Goal: Check status: Check status

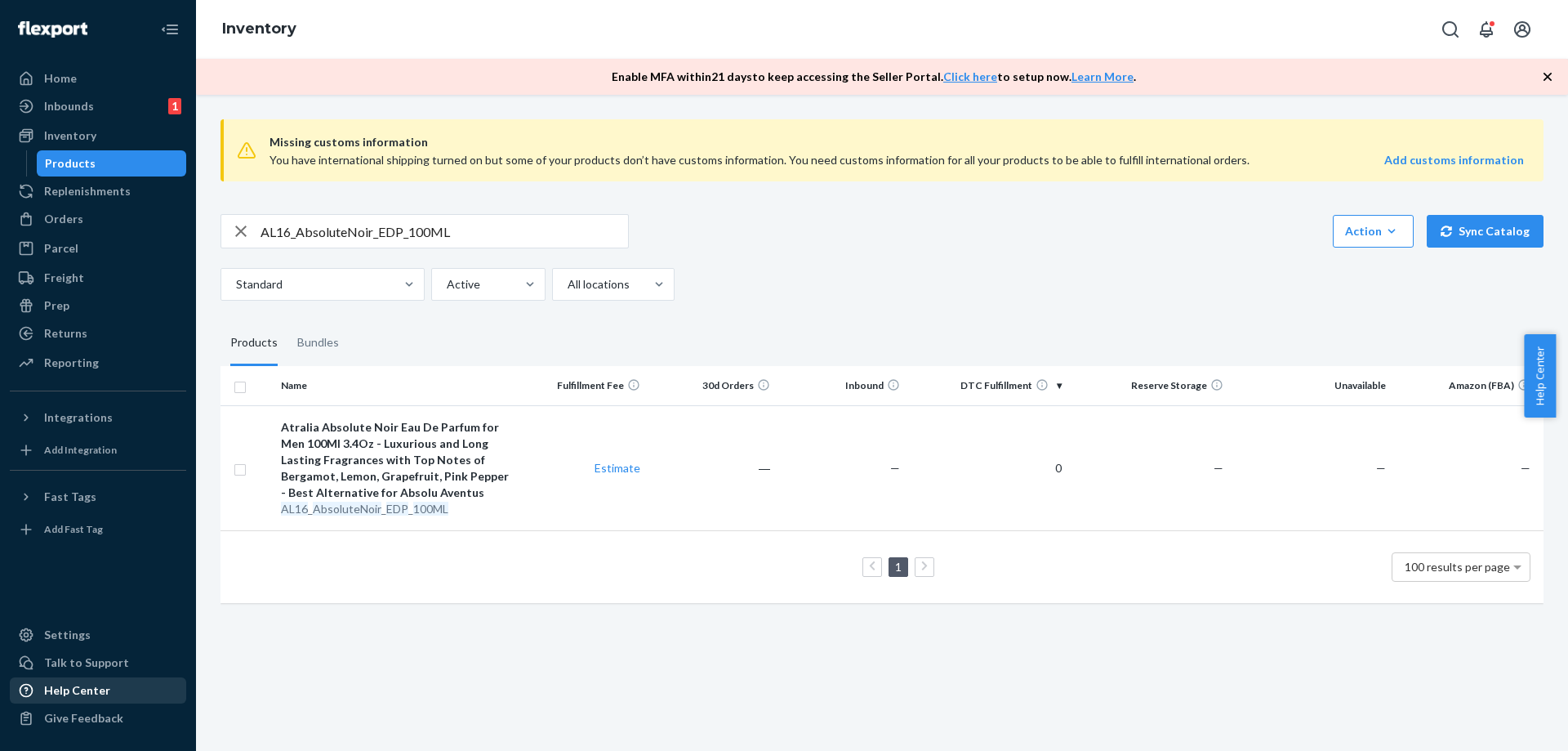
click at [76, 688] on div "Help Center" at bounding box center [77, 690] width 66 height 17
click at [102, 105] on div "Inbounds 1" at bounding box center [97, 106] width 173 height 23
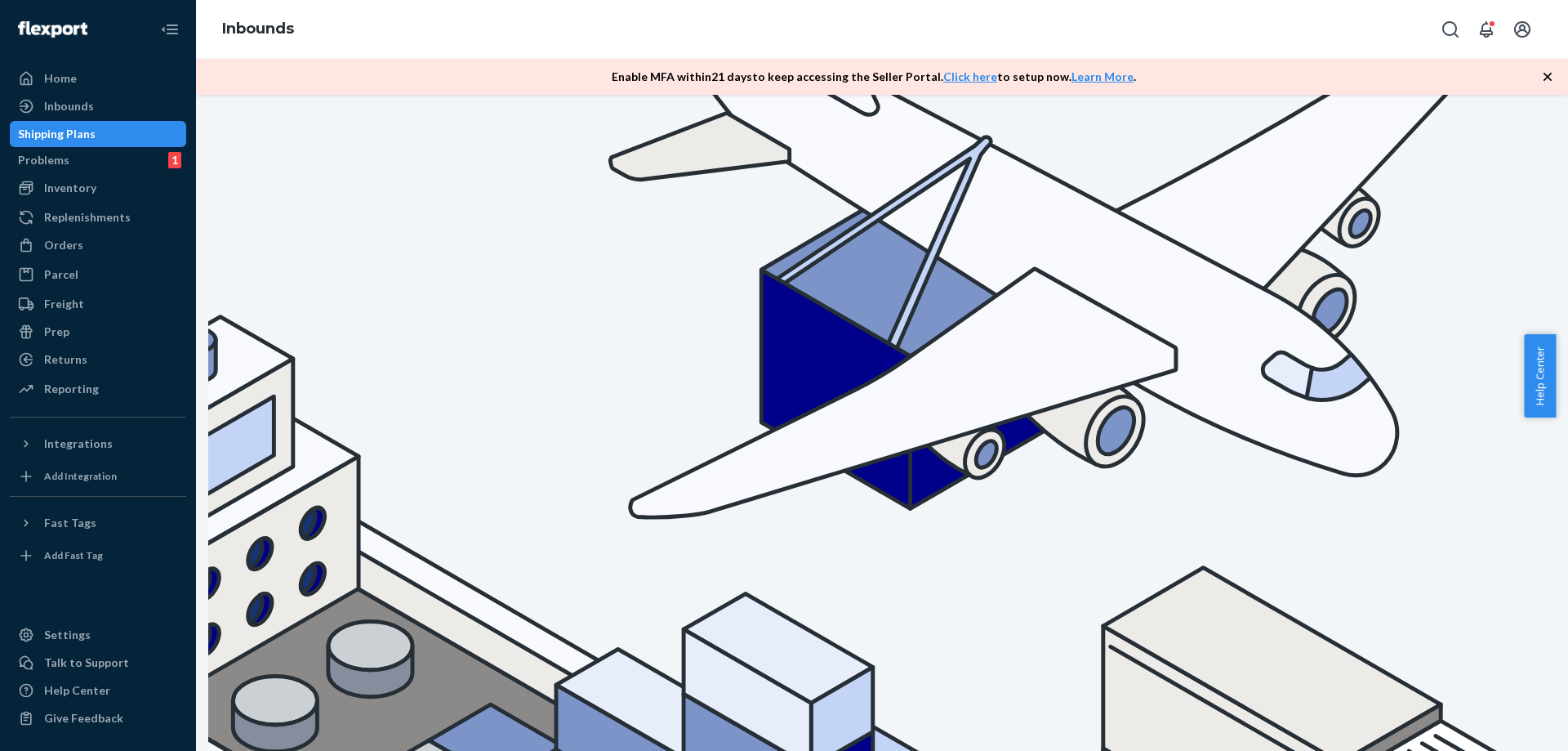
paste input "9906498"
type input "9906498"
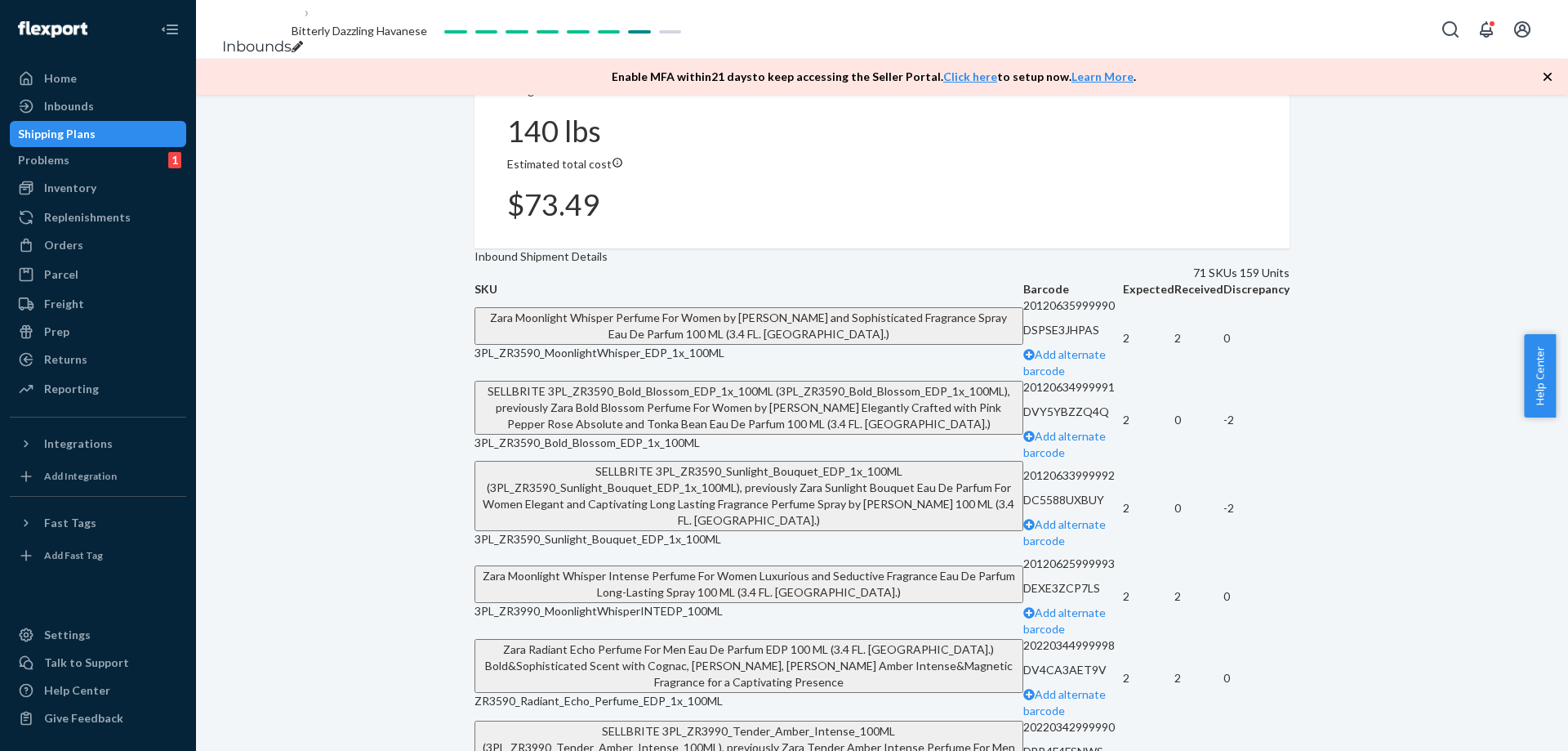
scroll to position [572, 0]
click at [641, 434] on span "3PL_ZR3590_Bold_Blossom_EDP_1x_100ML" at bounding box center [587, 441] width 225 height 14
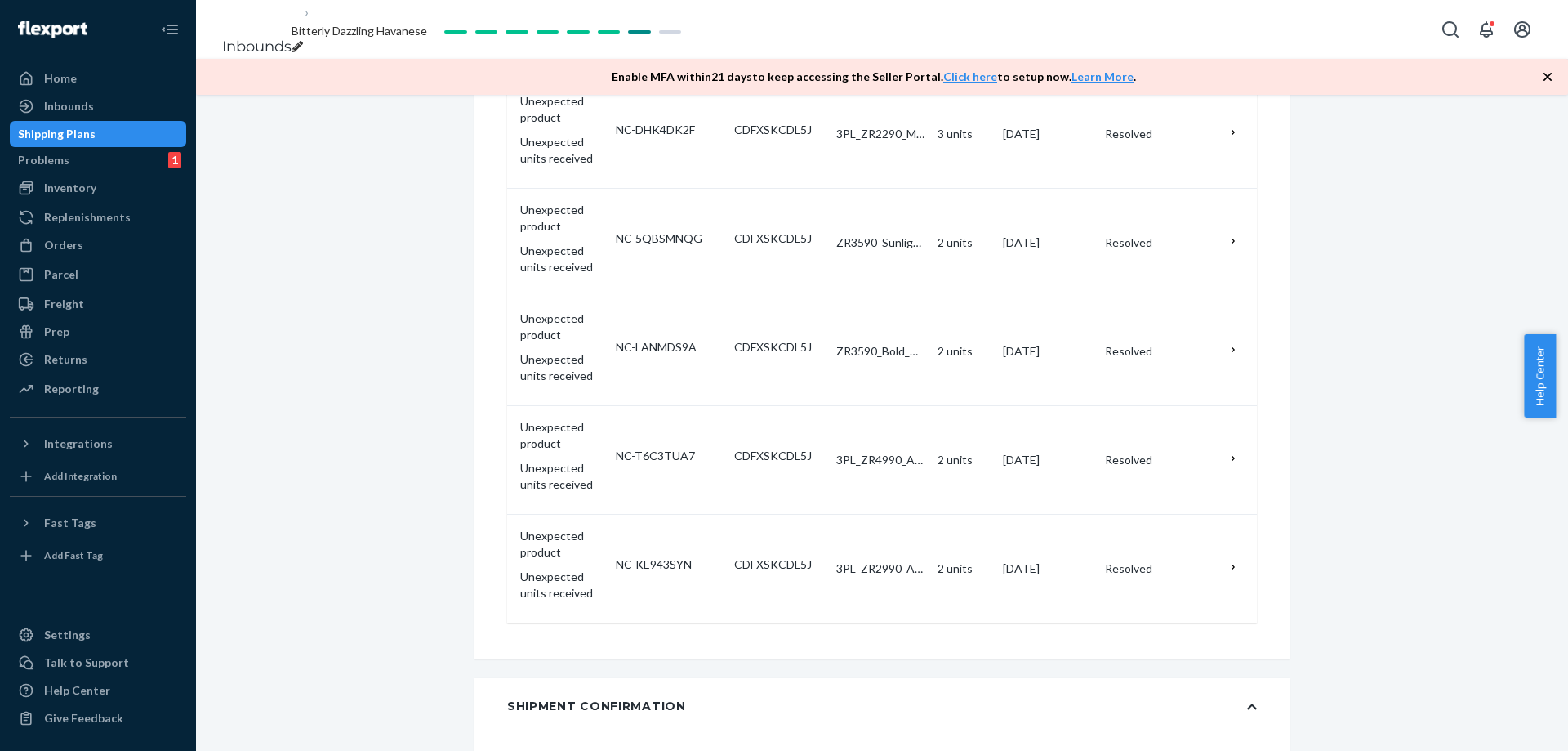
scroll to position [1100, 0]
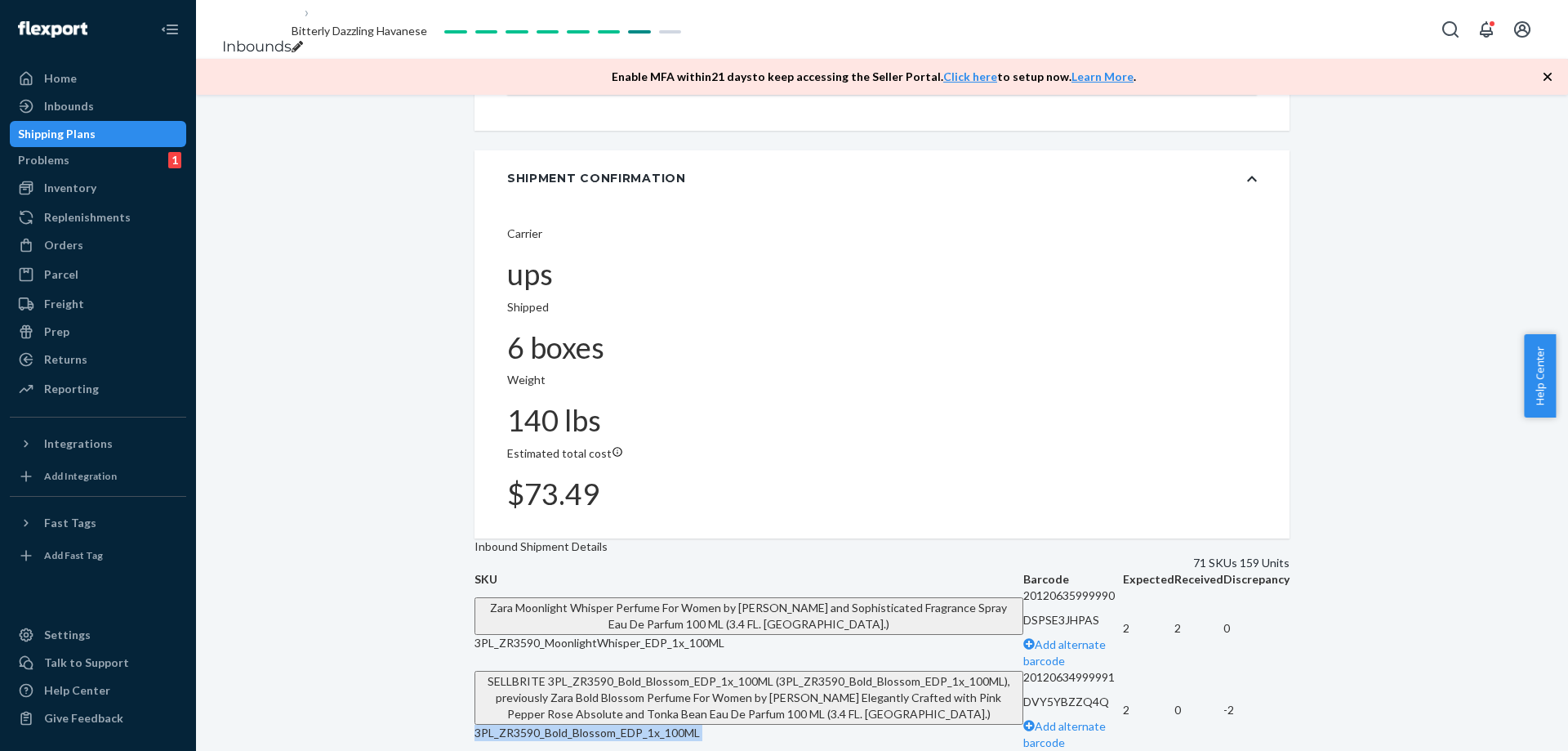
copy span "3PL_ZR3590_Bold_Blossom_EDP_1x_100ML"
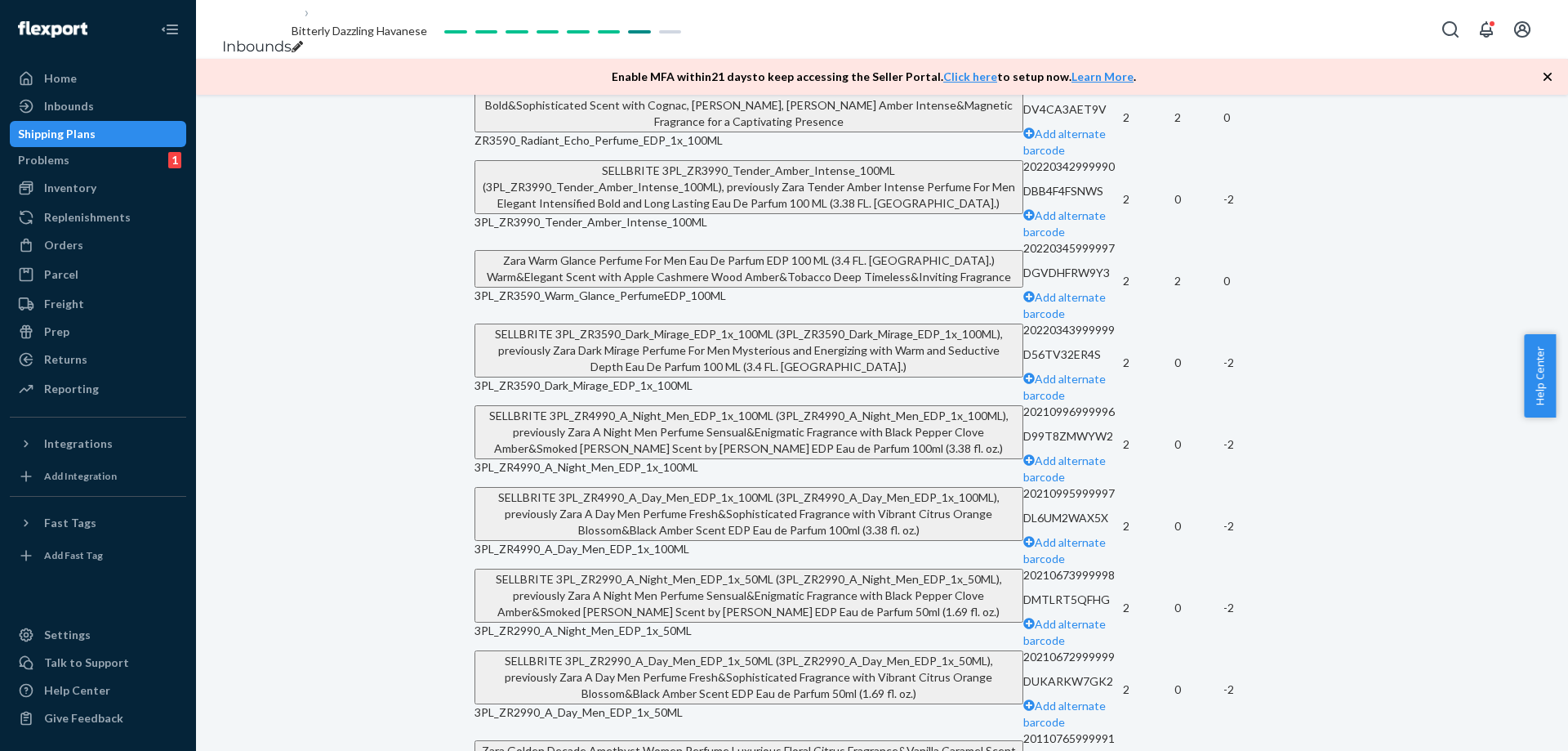
scroll to position [1753, 0]
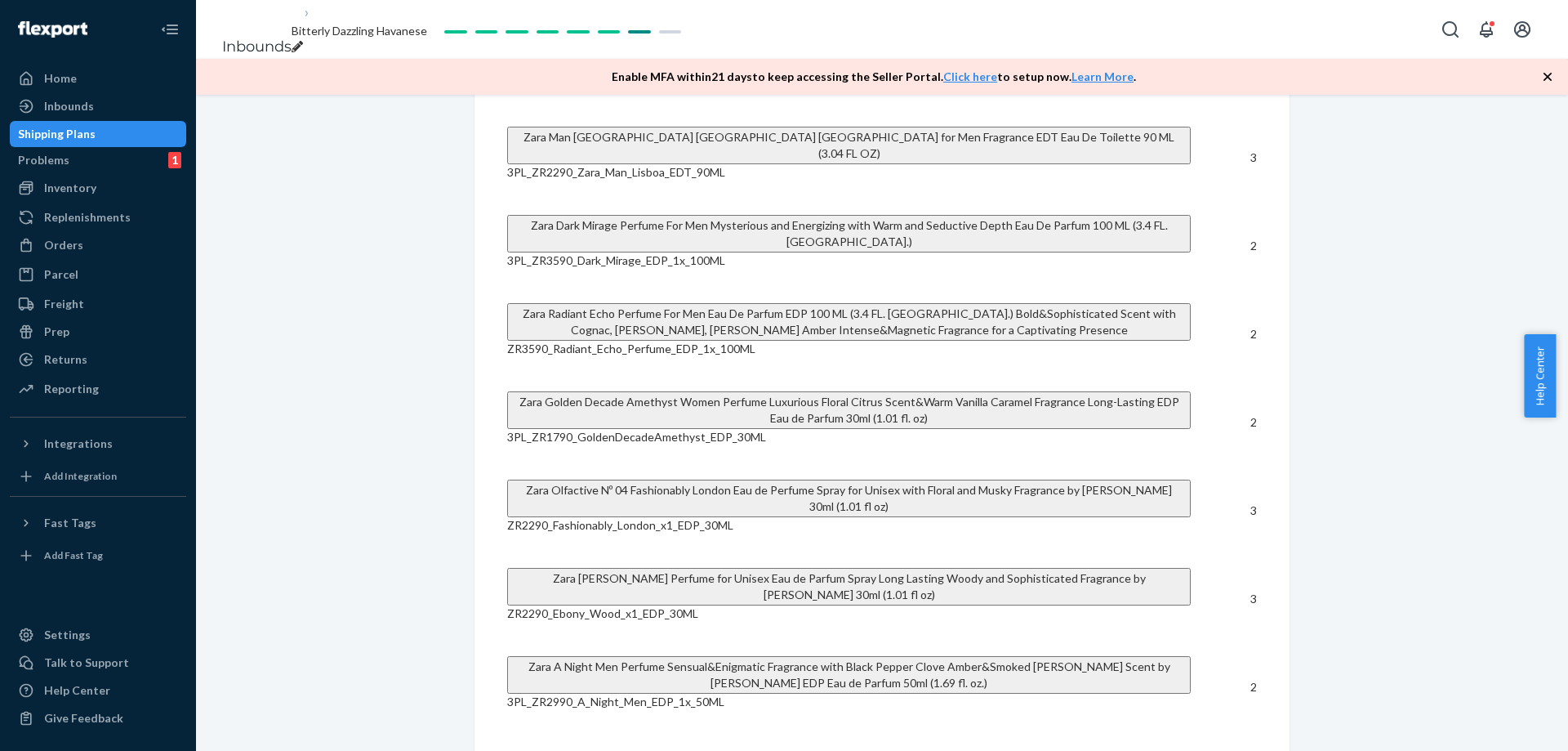
scroll to position [2370, 0]
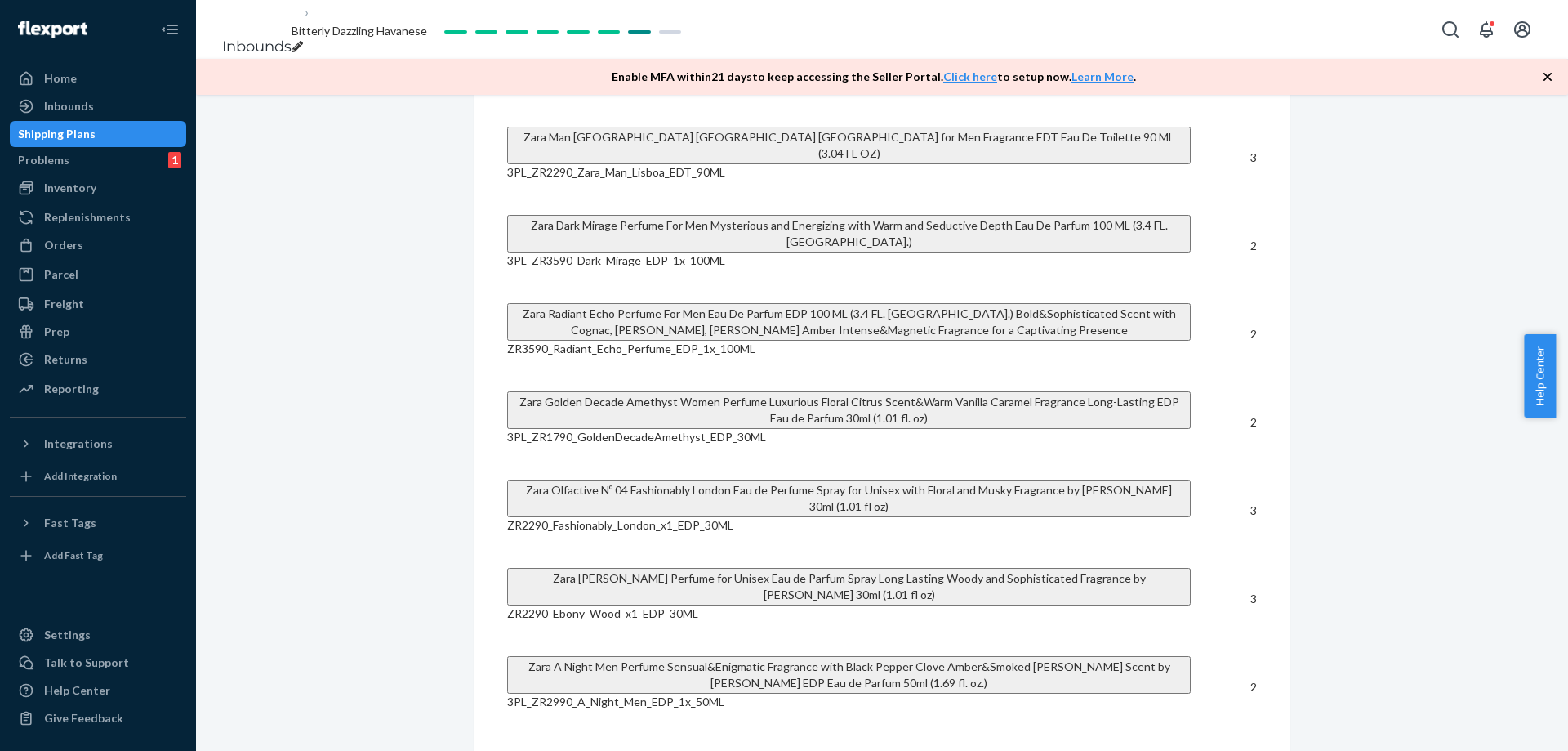
scroll to position [16804, 0]
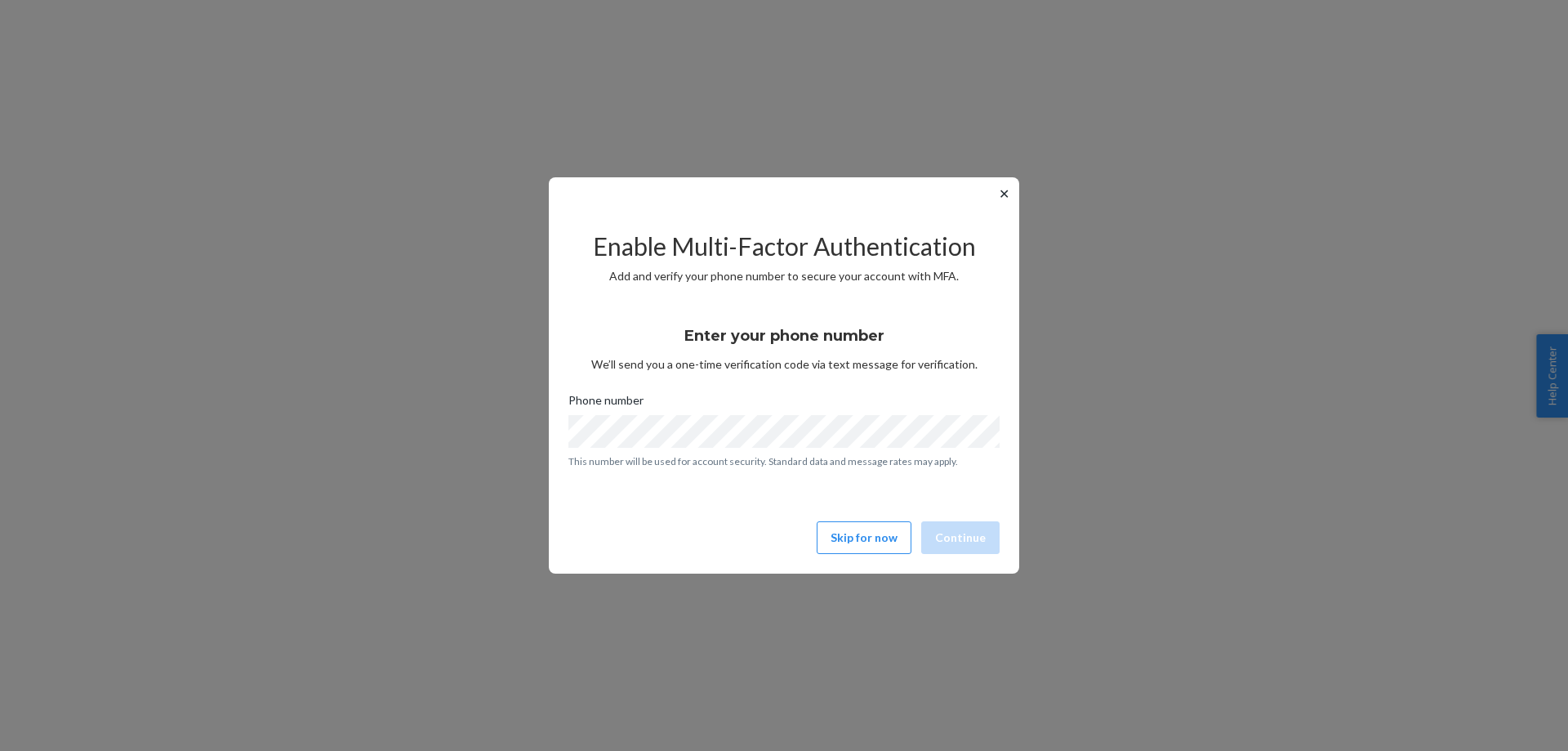
click at [1189, 361] on div "✕ Enable Multi-Factor Authentication Add and verify your phone number to secure…" at bounding box center [784, 376] width 1568 height 751
click at [1002, 195] on button "✕" at bounding box center [1005, 193] width 17 height 20
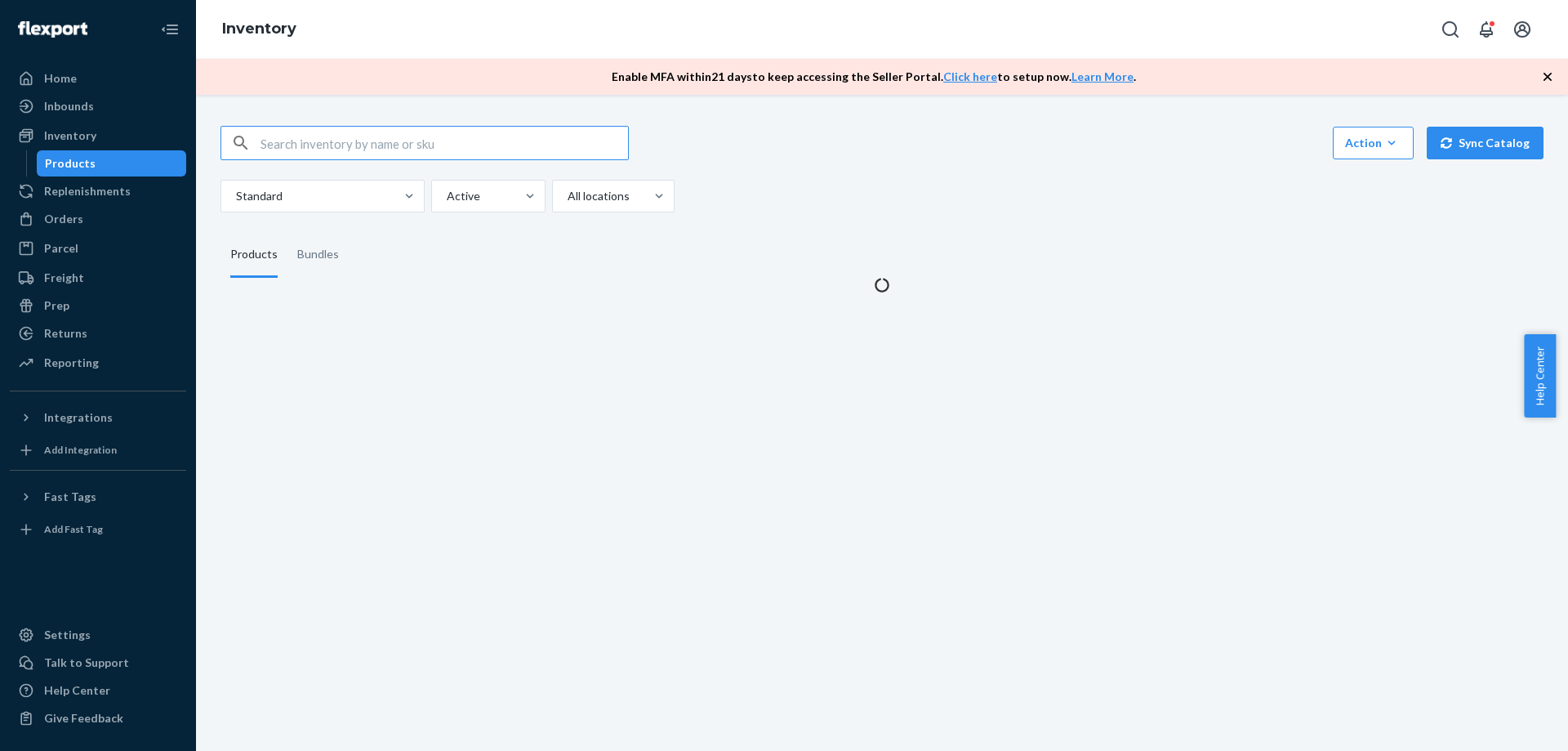
click at [327, 143] on input "text" at bounding box center [444, 143] width 368 height 33
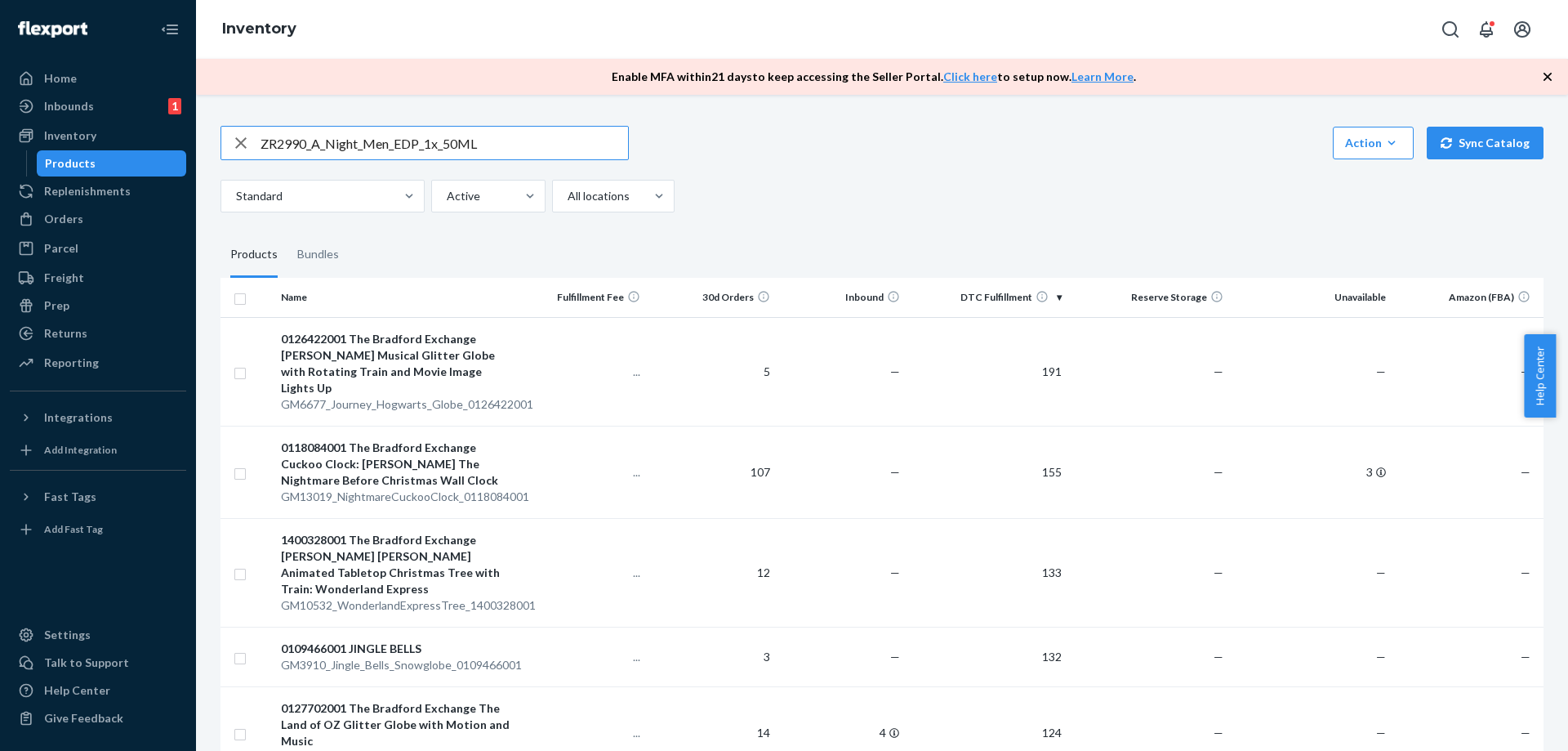
type input "ZR2990_A_Night_Men_EDP_1x_50ML"
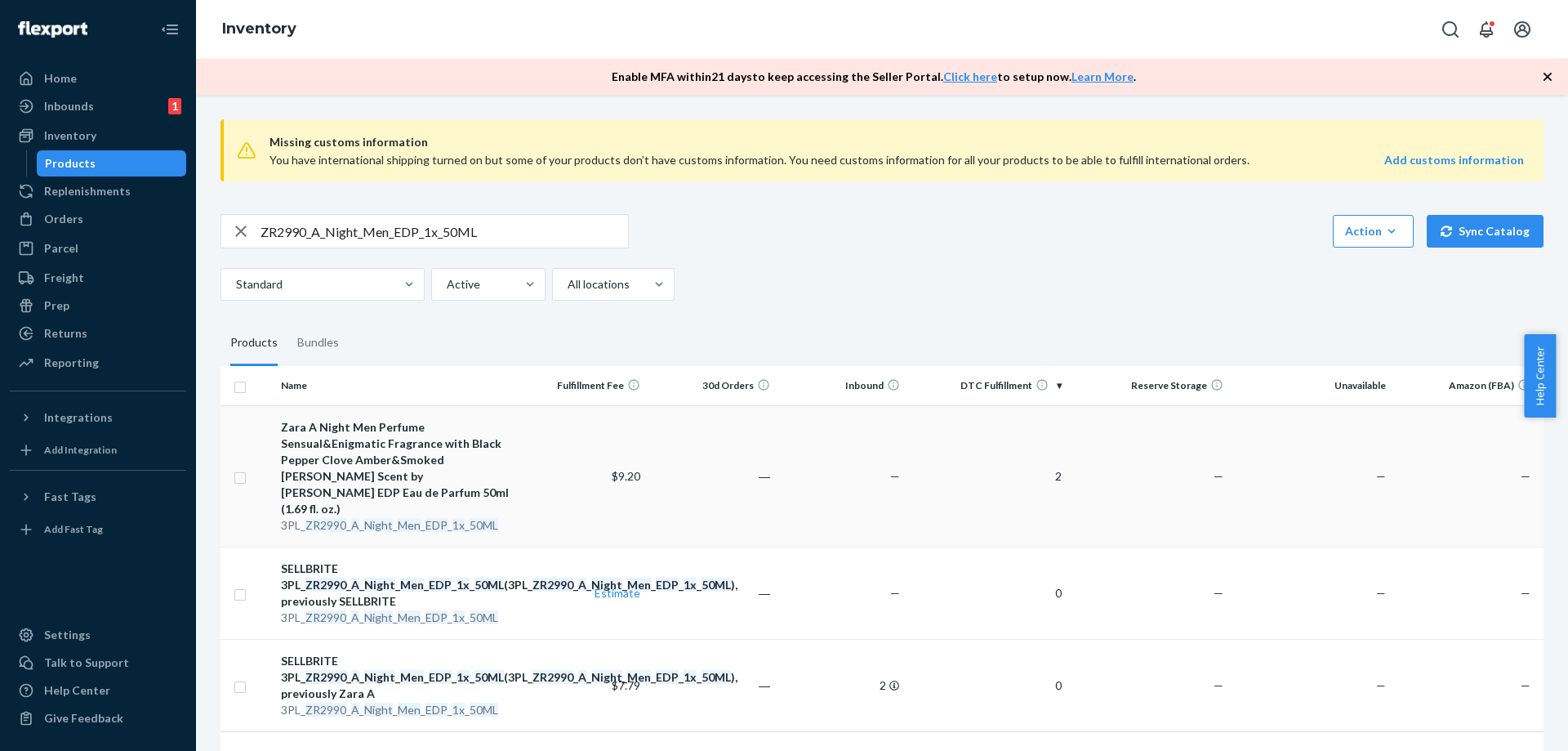
scroll to position [98, 0]
